Goal: Information Seeking & Learning: Learn about a topic

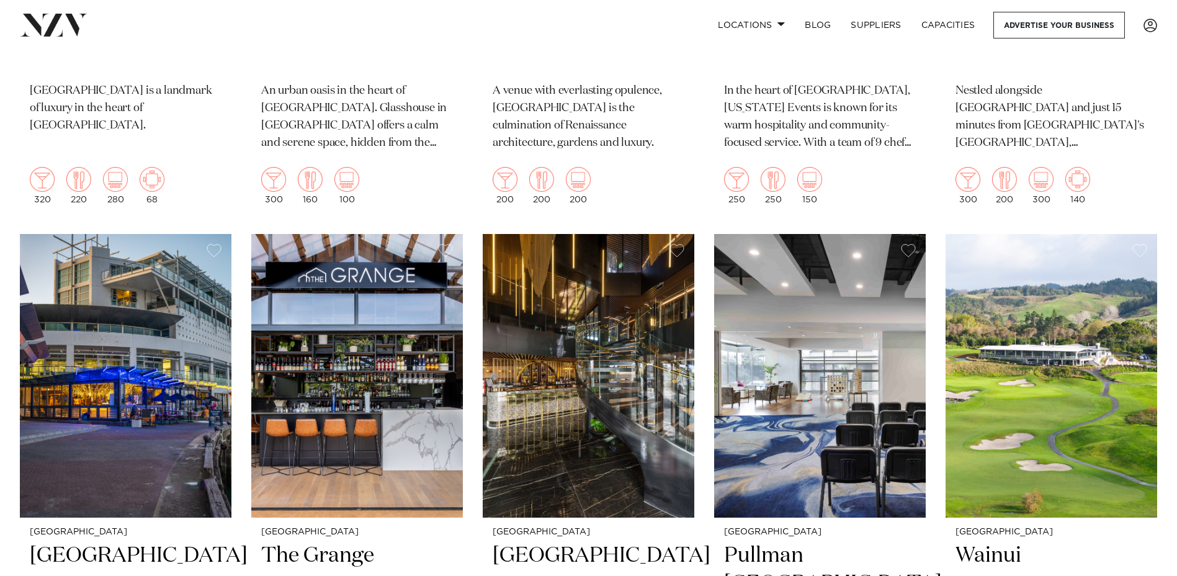
scroll to position [1551, 0]
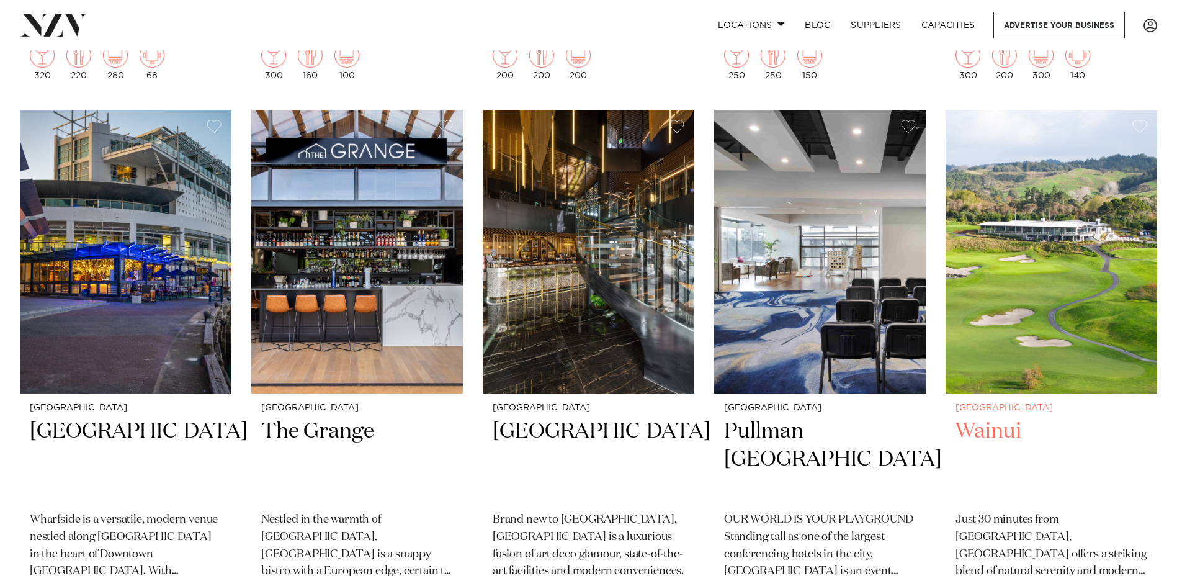
click at [969, 281] on img at bounding box center [1052, 252] width 212 height 284
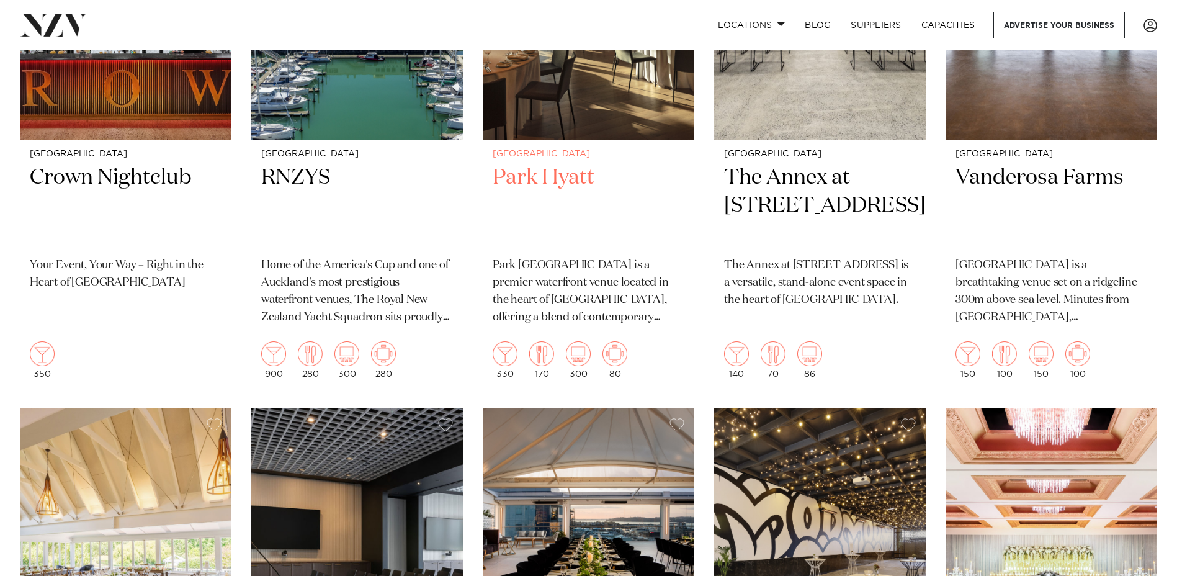
scroll to position [2172, 0]
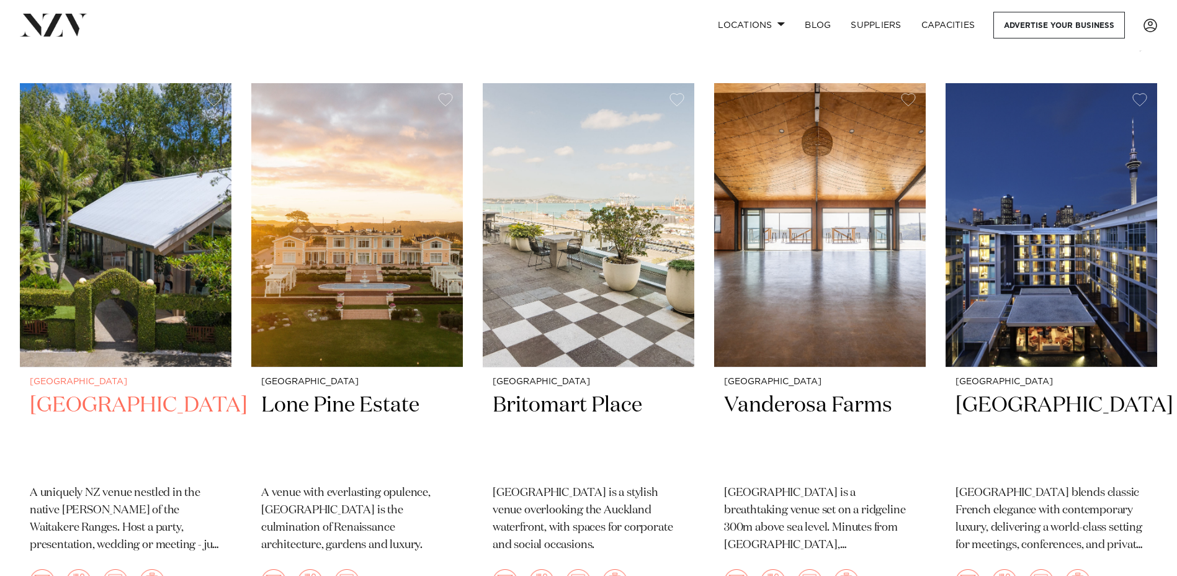
scroll to position [310, 0]
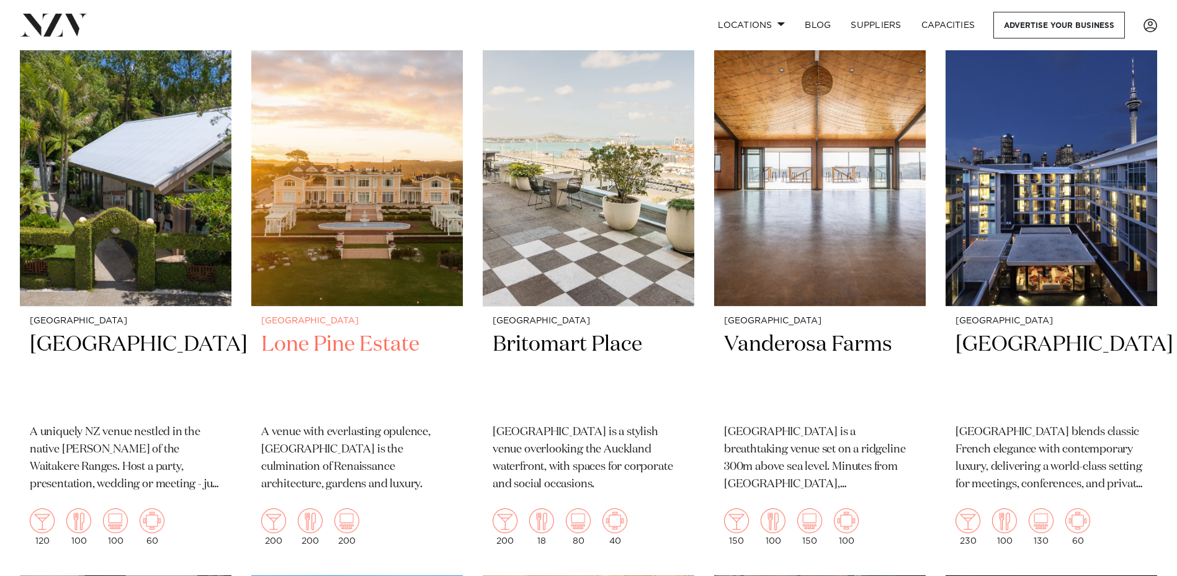
drag, startPoint x: 92, startPoint y: 215, endPoint x: 344, endPoint y: 222, distance: 252.7
click at [344, 222] on img at bounding box center [357, 164] width 212 height 284
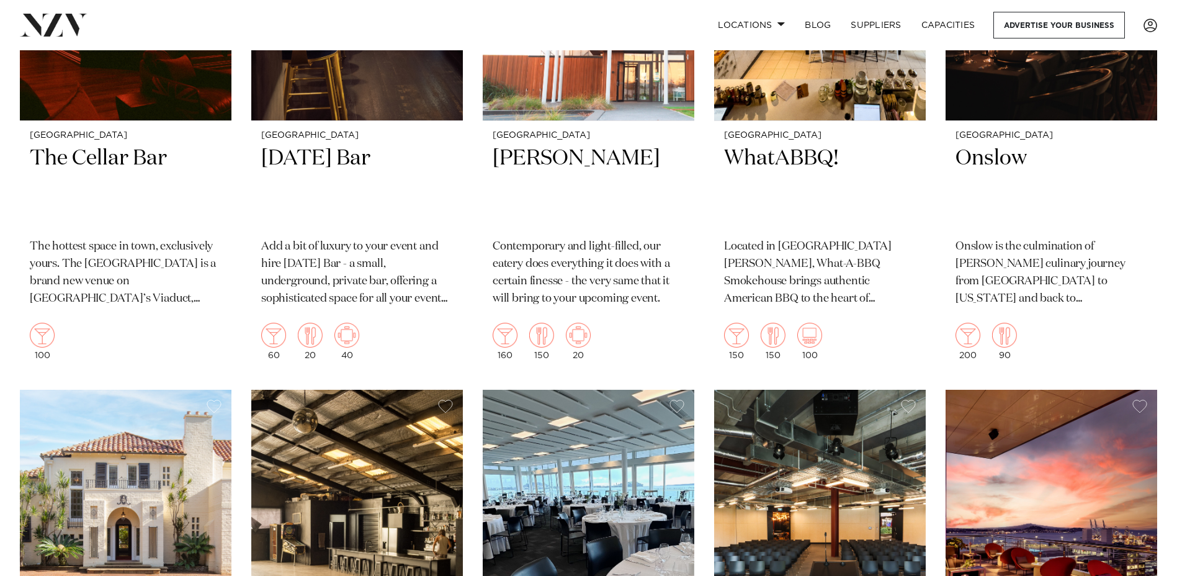
scroll to position [4654, 0]
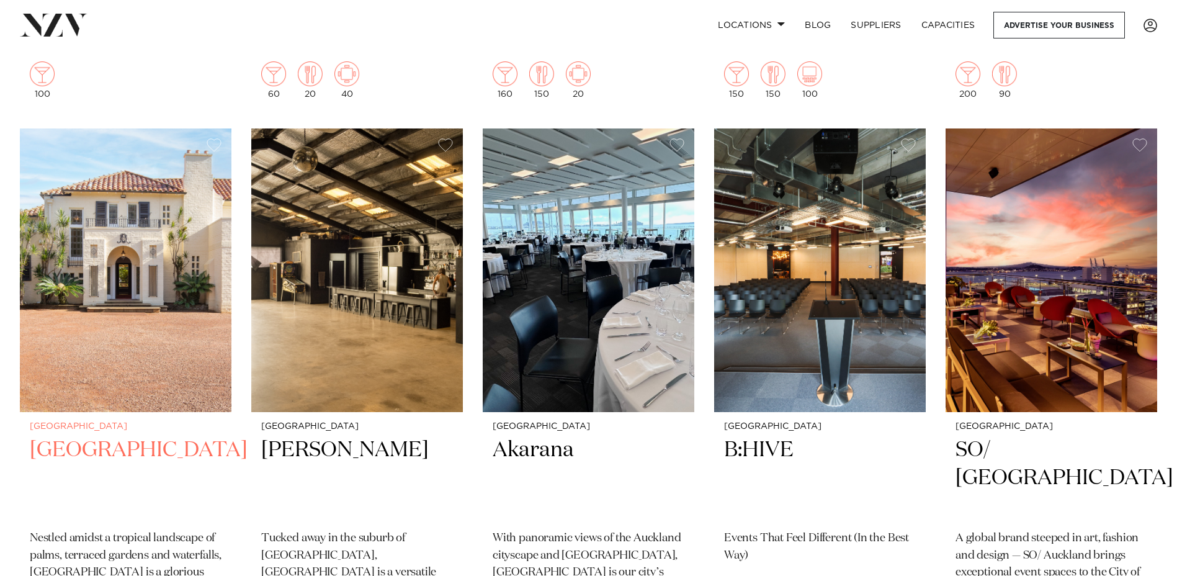
click at [81, 222] on img at bounding box center [126, 270] width 212 height 284
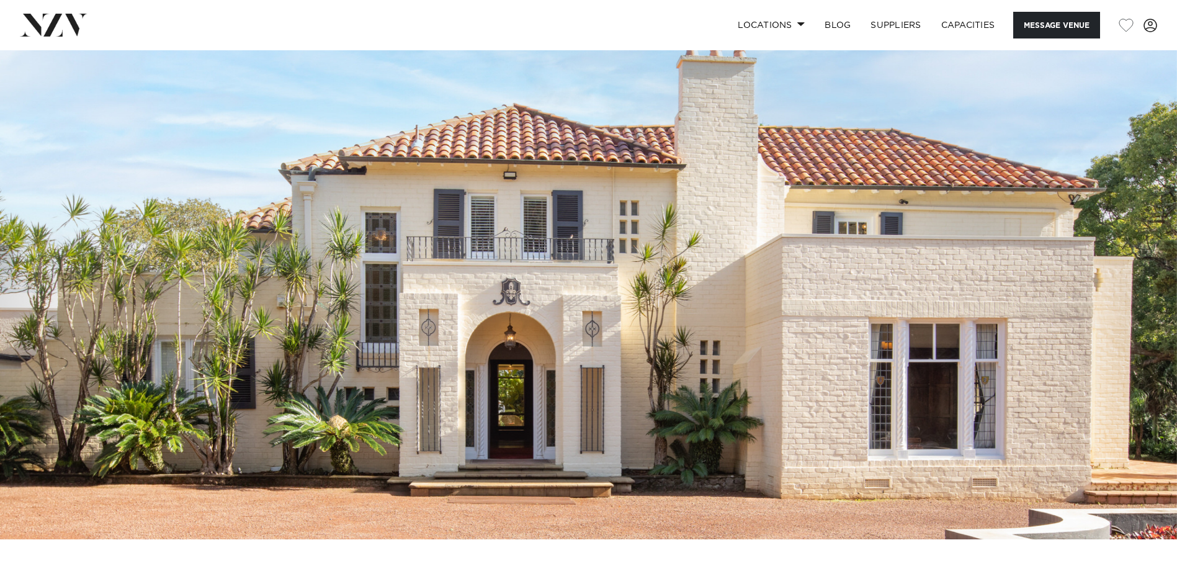
scroll to position [62, 0]
click at [577, 229] on img at bounding box center [588, 264] width 1177 height 552
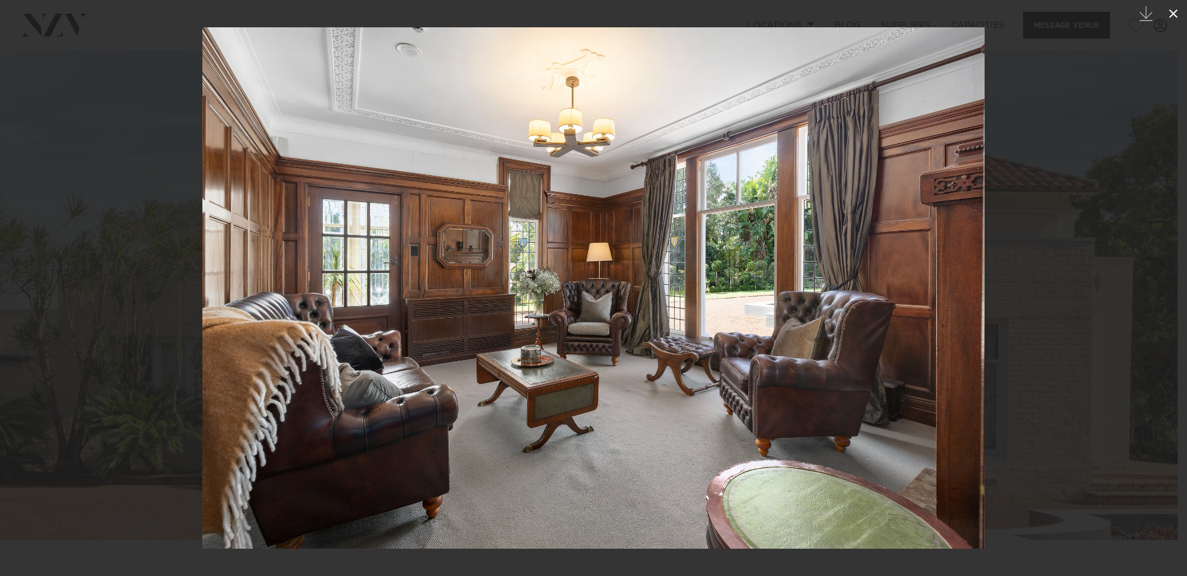
click at [1170, 12] on icon at bounding box center [1172, 13] width 15 height 15
